Goal: Register for event/course

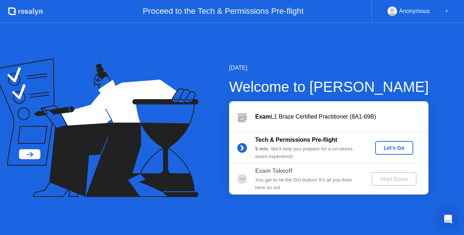
click at [400, 145] on div "Let's Go" at bounding box center [394, 148] width 32 height 6
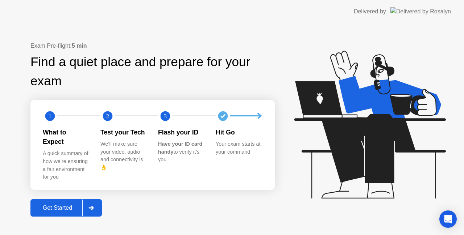
click at [65, 206] on div "Get Started" at bounding box center [58, 208] width 50 height 7
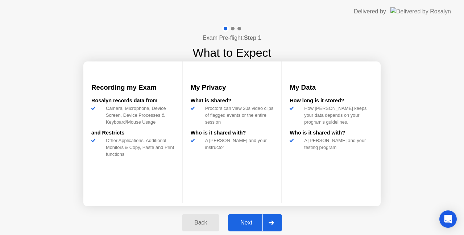
click at [255, 220] on div "Next" at bounding box center [246, 223] width 32 height 7
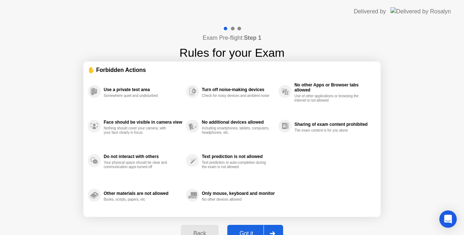
click at [250, 231] on div "Got it" at bounding box center [246, 234] width 34 height 7
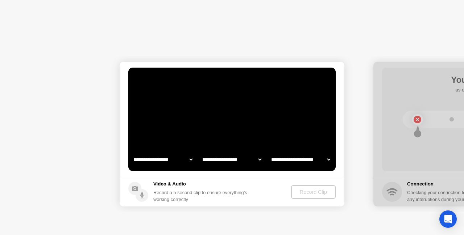
select select "**********"
select select "*******"
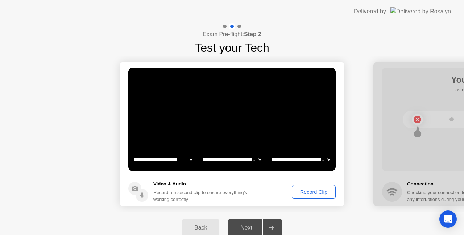
click at [310, 193] on div "Record Clip" at bounding box center [313, 192] width 39 height 6
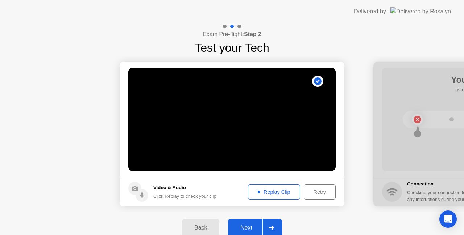
click at [273, 193] on div "Replay Clip" at bounding box center [273, 192] width 47 height 6
click at [247, 225] on div "Next" at bounding box center [246, 228] width 32 height 7
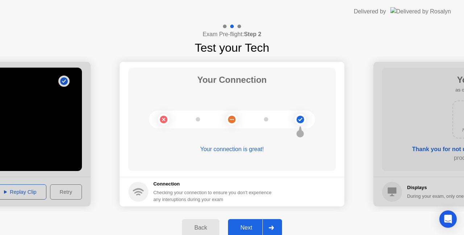
click at [243, 225] on div "Next" at bounding box center [246, 228] width 32 height 7
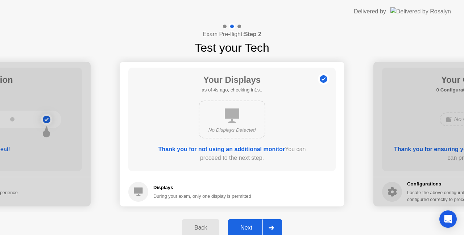
click at [243, 225] on div "Next" at bounding box center [246, 228] width 32 height 7
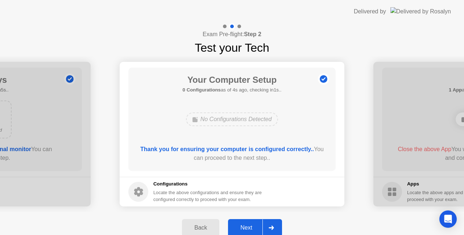
click at [241, 225] on div "Next" at bounding box center [246, 228] width 32 height 7
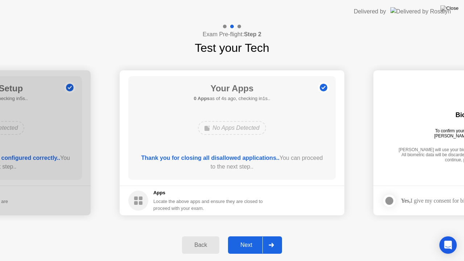
click at [246, 235] on div "Next" at bounding box center [246, 245] width 32 height 7
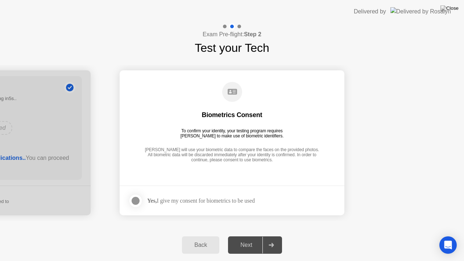
click at [134, 200] on div at bounding box center [135, 200] width 9 height 9
click at [243, 235] on div "Next" at bounding box center [246, 245] width 32 height 7
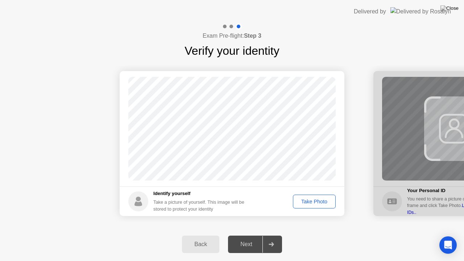
click at [323, 198] on div "Take Photo" at bounding box center [314, 201] width 38 height 6
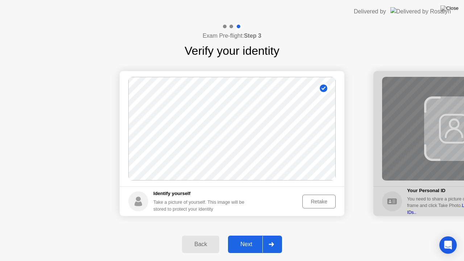
click at [244, 235] on div "Next" at bounding box center [246, 244] width 32 height 7
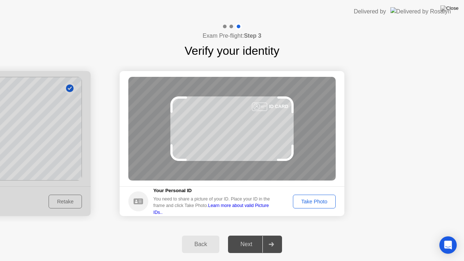
click at [309, 201] on div "Take Photo" at bounding box center [314, 201] width 38 height 6
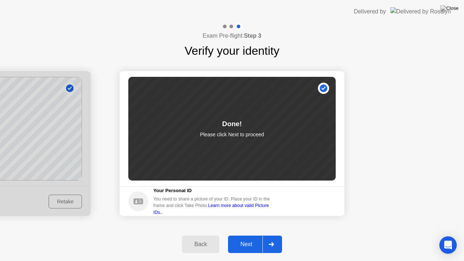
click at [252, 235] on button "Next" at bounding box center [255, 243] width 54 height 17
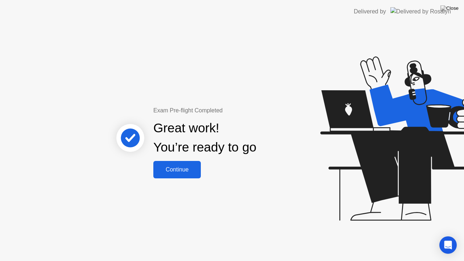
click at [181, 174] on button "Continue" at bounding box center [176, 169] width 47 height 17
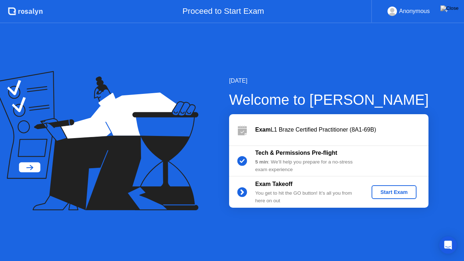
click at [391, 189] on div "Start Exam" at bounding box center [393, 192] width 39 height 6
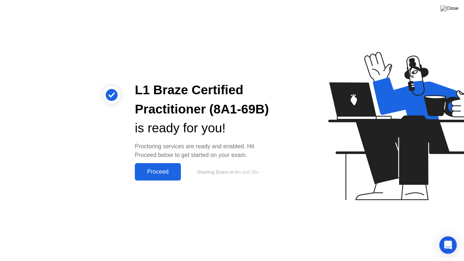
click at [160, 172] on div "Proceed" at bounding box center [158, 171] width 42 height 7
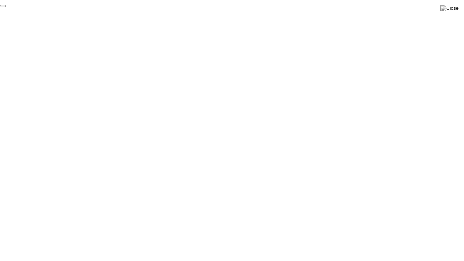
click div "End Proctoring Session"
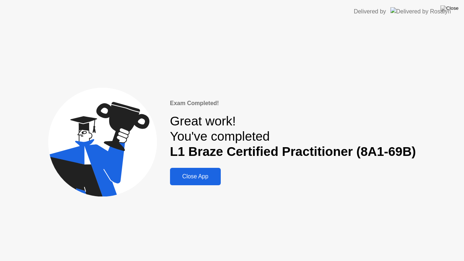
click at [191, 179] on div "Close App" at bounding box center [195, 176] width 46 height 7
